Goal: Learn about a topic

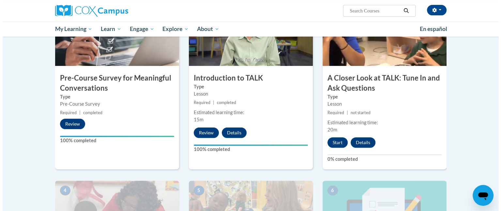
scroll to position [196, 0]
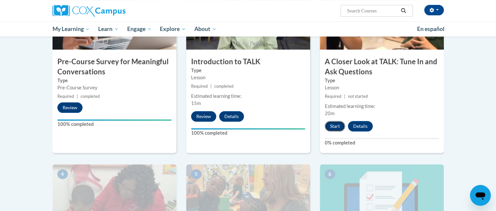
click at [333, 123] on button "Start" at bounding box center [335, 126] width 20 height 10
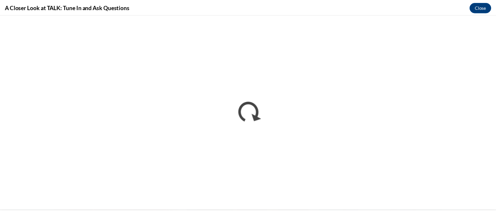
scroll to position [0, 0]
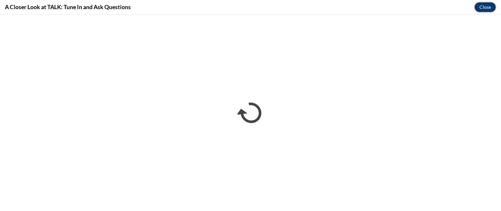
click at [485, 6] on button "Close" at bounding box center [485, 7] width 22 height 10
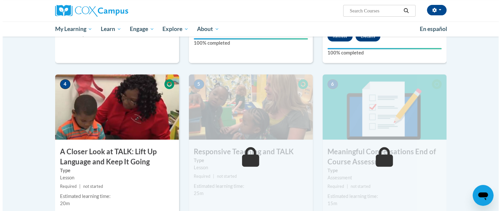
scroll to position [294, 0]
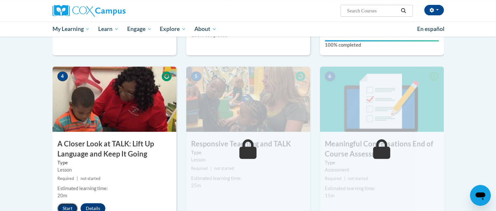
click at [69, 205] on button "Start" at bounding box center [67, 208] width 20 height 10
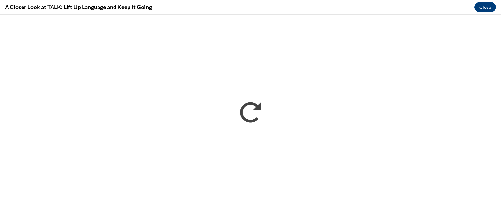
scroll to position [0, 0]
